Goal: Information Seeking & Learning: Learn about a topic

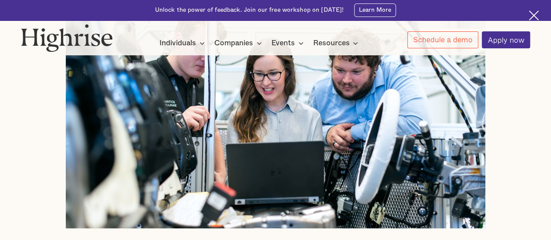
scroll to position [435, 0]
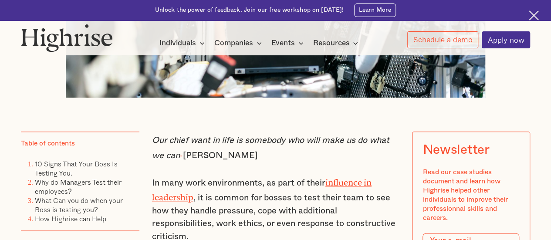
click at [249, 191] on p "In many work environments, as part of their influence in leadership , it is com…" at bounding box center [275, 209] width 247 height 69
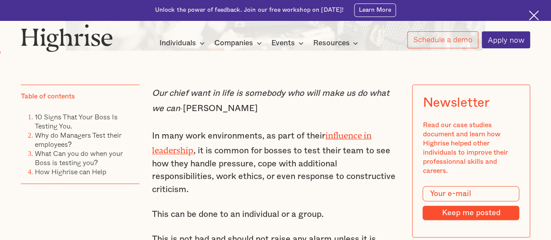
scroll to position [522, 0]
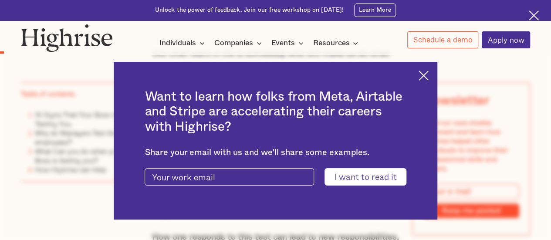
click at [427, 76] on img at bounding box center [423, 76] width 10 height 10
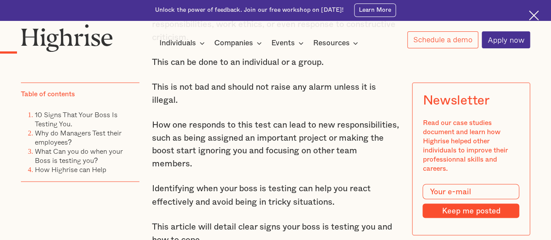
scroll to position [653, 0]
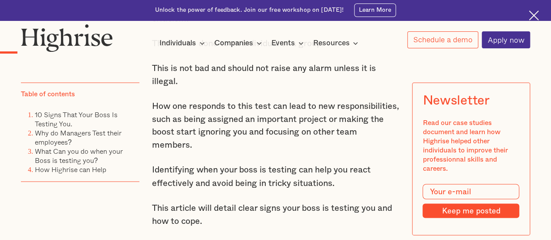
click at [276, 164] on p "Identifying when your boss is testing can help you react effectively and avoid …" at bounding box center [275, 177] width 247 height 26
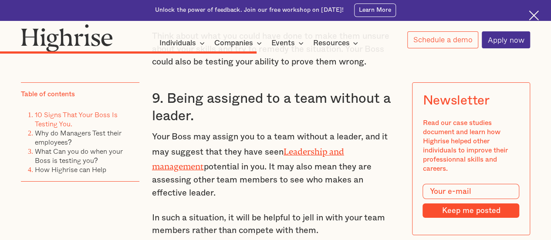
scroll to position [3133, 0]
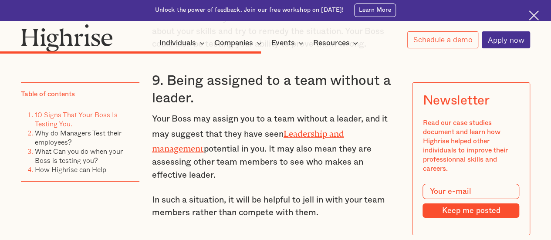
click at [224, 175] on div "7. Bribery. Another sign your Boss is testing you is through bribery. Your Boss…" at bounding box center [275, 51] width 247 height 779
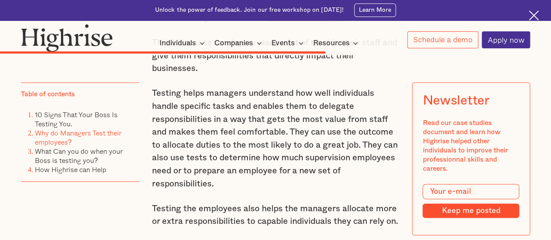
scroll to position [3786, 0]
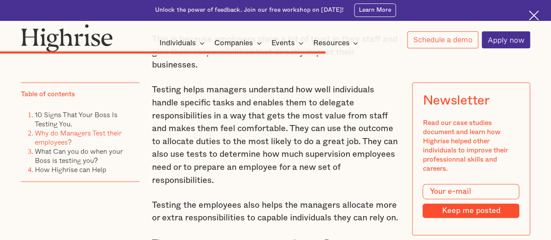
click at [248, 149] on p "Testing helps managers understand how well individuals handle specific tasks an…" at bounding box center [275, 135] width 247 height 103
click at [247, 172] on p "Testing helps managers understand how well individuals handle specific tasks an…" at bounding box center [275, 135] width 247 height 103
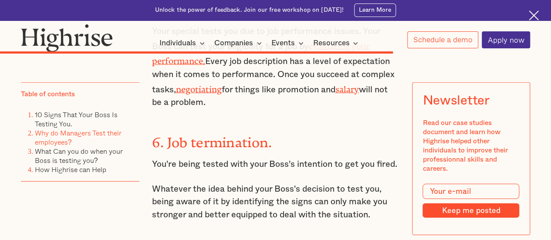
scroll to position [4483, 0]
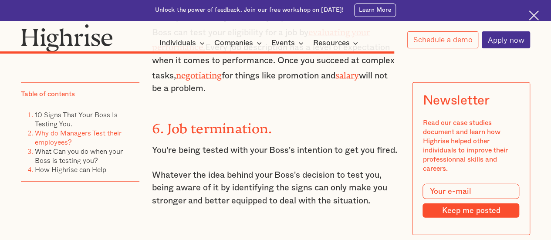
click at [294, 176] on p "Whatever the idea behind your Boss's decision to test you, being aware of it by…" at bounding box center [275, 188] width 247 height 39
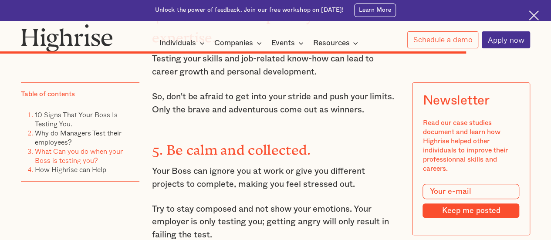
scroll to position [5179, 0]
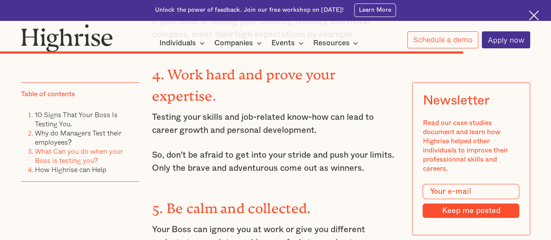
drag, startPoint x: 197, startPoint y: 121, endPoint x: 305, endPoint y: 126, distance: 108.0
click at [198, 121] on p "Testing your skills and job-related know-how can lead to career growth and pers…" at bounding box center [275, 124] width 247 height 26
click at [305, 126] on p "Testing your skills and job-related know-how can lead to career growth and pers…" at bounding box center [275, 124] width 247 height 26
click at [298, 160] on p "So, don't be afraid to get into your stride and push your limits. Only the brav…" at bounding box center [275, 162] width 247 height 26
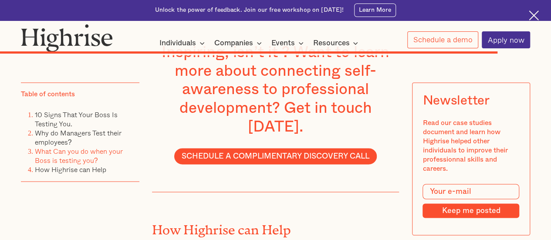
scroll to position [5527, 0]
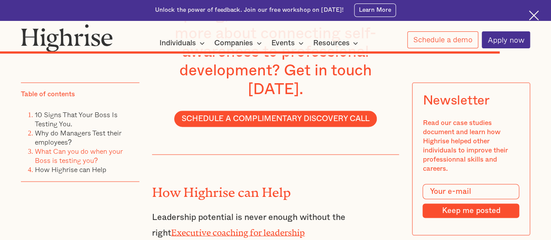
scroll to position [5614, 0]
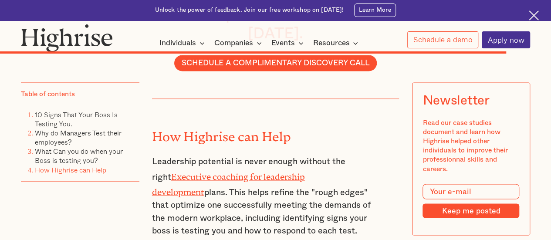
click at [312, 184] on p "Leadership potential is never enough without the right Executive coaching for l…" at bounding box center [263, 196] width 222 height 82
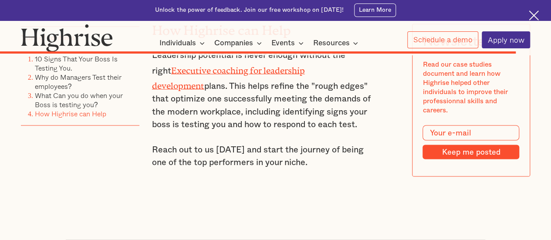
scroll to position [5701, 0]
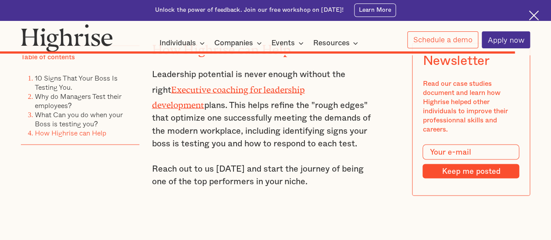
click at [258, 124] on p "Leadership potential is never enough without the right Executive coaching for l…" at bounding box center [263, 109] width 222 height 82
click at [248, 162] on p "Reach out to us today and start the journey of being one of the top performers …" at bounding box center [263, 175] width 222 height 26
drag, startPoint x: 296, startPoint y: 163, endPoint x: 362, endPoint y: 93, distance: 96.3
click at [297, 162] on p "Reach out to us today and start the journey of being one of the top performers …" at bounding box center [263, 175] width 222 height 26
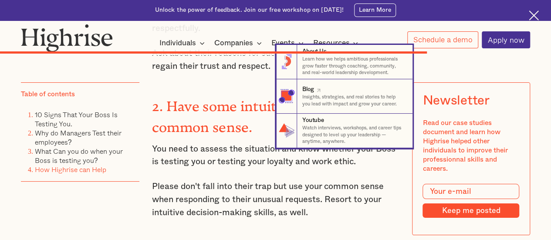
scroll to position [4744, 0]
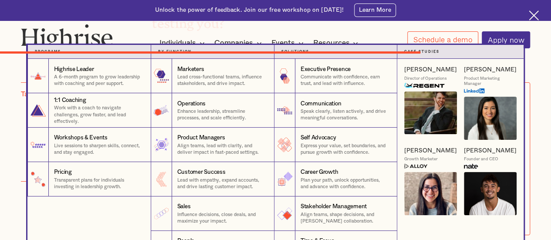
click at [177, 44] on div "Individuals" at bounding box center [177, 43] width 37 height 10
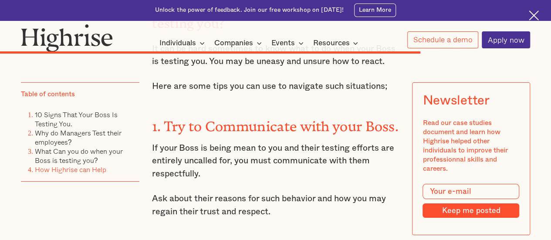
click at [177, 44] on div "Individuals" at bounding box center [177, 43] width 37 height 10
click at [130, 44] on div "How it works Individuals Programs 1 Highrise Leader A 6-month program to grow l…" at bounding box center [260, 42] width 294 height 11
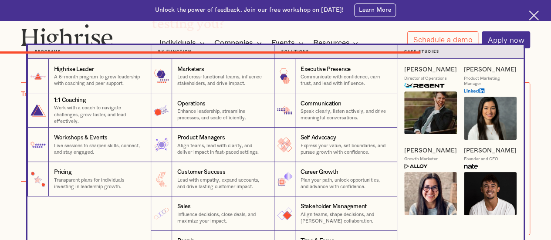
click at [188, 40] on div "Individuals" at bounding box center [177, 43] width 37 height 10
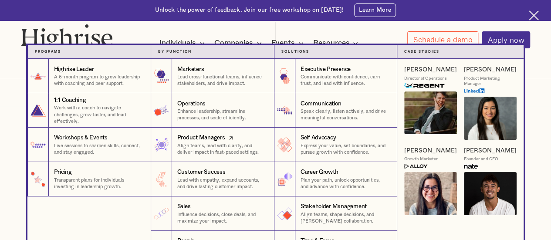
scroll to position [218, 0]
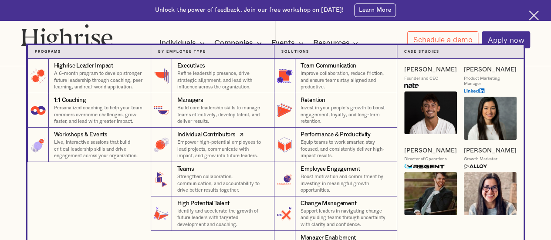
click at [209, 144] on p "Empower high-potential employees to lead projects, communicate with impact, and…" at bounding box center [222, 149] width 90 height 20
